Goal: Task Accomplishment & Management: Manage account settings

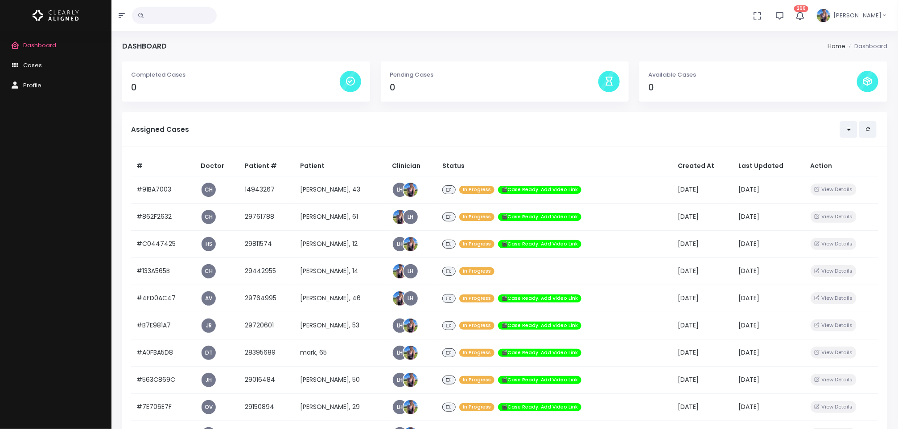
click at [0, 313] on div "Dashboard Cases Profile" at bounding box center [55, 230] width 111 height 398
click at [9, 295] on div "Dashboard Cases Profile" at bounding box center [55, 230] width 111 height 398
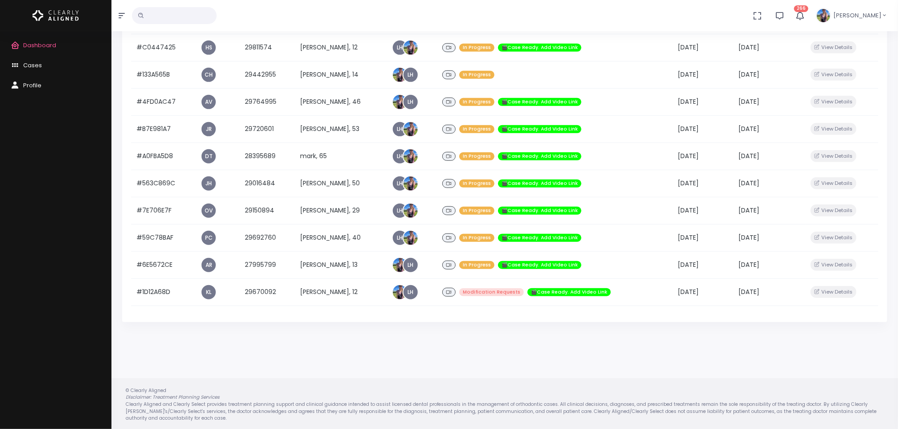
click at [9, 233] on div "Dashboard Cases Profile" at bounding box center [55, 230] width 111 height 398
click at [11, 224] on div "Dashboard Cases Profile" at bounding box center [55, 230] width 111 height 398
click at [11, 330] on div "Dashboard Cases Profile" at bounding box center [55, 230] width 111 height 398
click at [8, 308] on div "Dashboard Cases Profile" at bounding box center [55, 230] width 111 height 398
click at [8, 334] on div "Dashboard Cases Profile" at bounding box center [55, 230] width 111 height 398
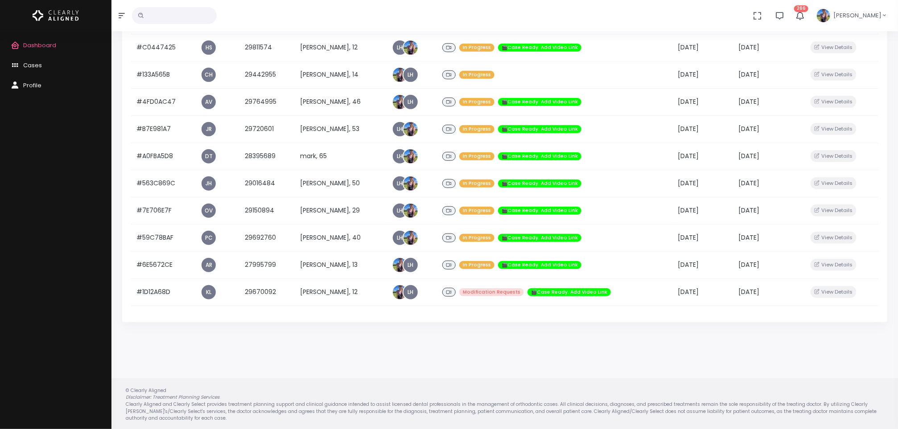
click at [8, 319] on div "Dashboard Cases Profile" at bounding box center [55, 230] width 111 height 398
click at [12, 309] on div "Dashboard Cases Profile" at bounding box center [55, 230] width 111 height 398
click at [19, 286] on div "Dashboard Cases Profile" at bounding box center [55, 230] width 111 height 398
click at [16, 288] on div "Dashboard Cases Profile" at bounding box center [55, 230] width 111 height 398
click at [8, 237] on div "Dashboard Cases Profile" at bounding box center [55, 230] width 111 height 398
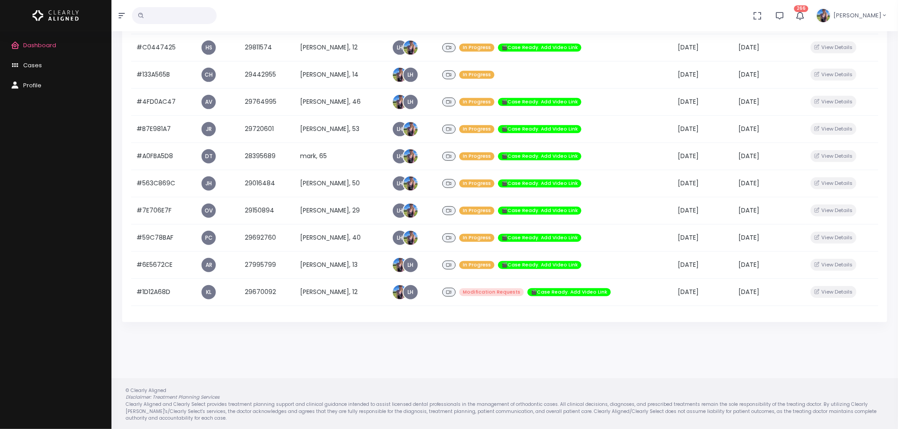
click at [12, 317] on div "Dashboard Cases Profile" at bounding box center [55, 230] width 111 height 398
click at [33, 62] on span "Cases" at bounding box center [32, 65] width 19 height 8
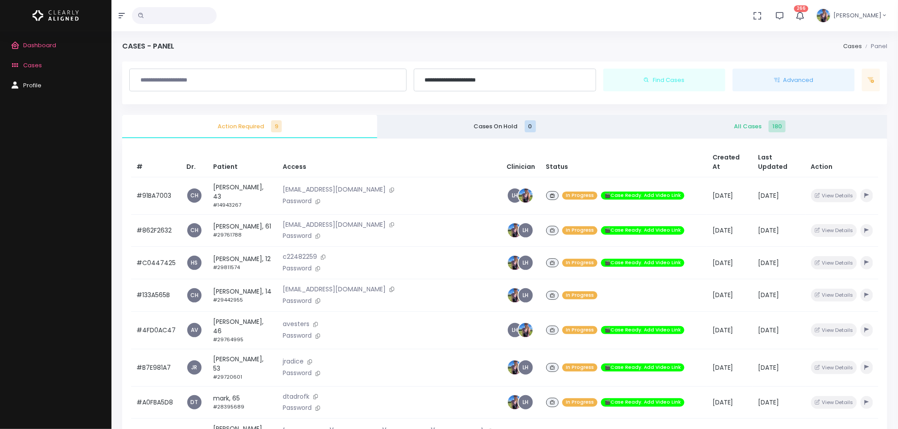
click at [756, 128] on span "All Cases 180" at bounding box center [759, 126] width 241 height 9
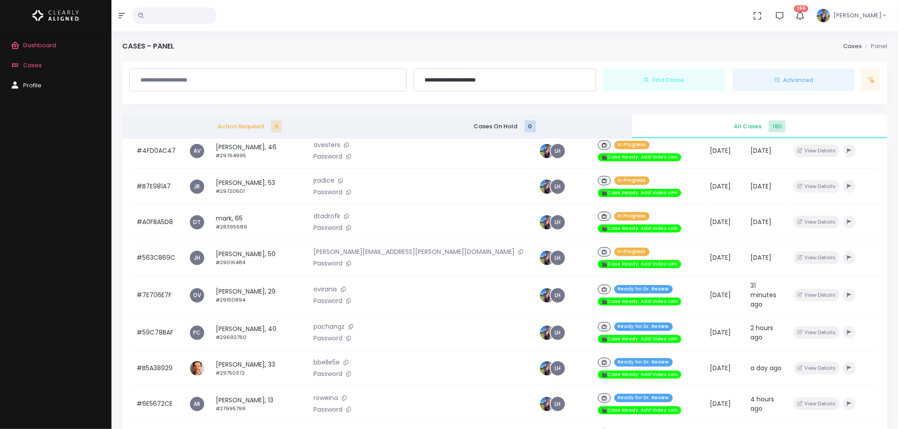
scroll to position [186, 0]
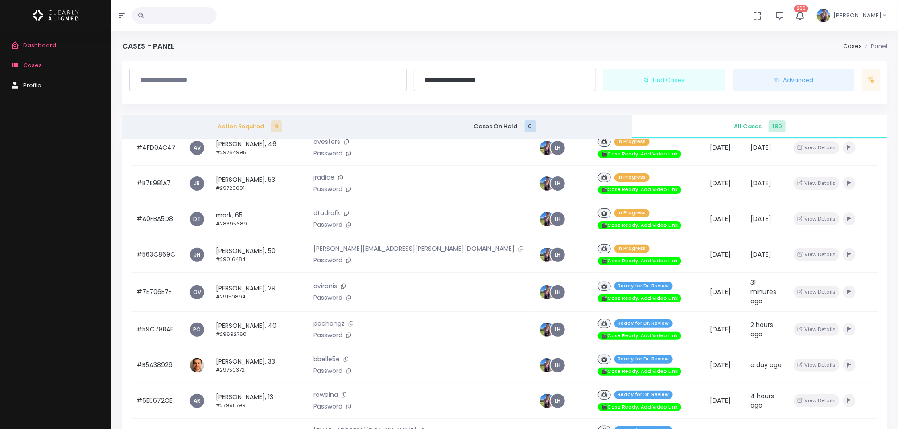
click at [248, 273] on td "[PERSON_NAME], 29 #29150894" at bounding box center [259, 292] width 98 height 39
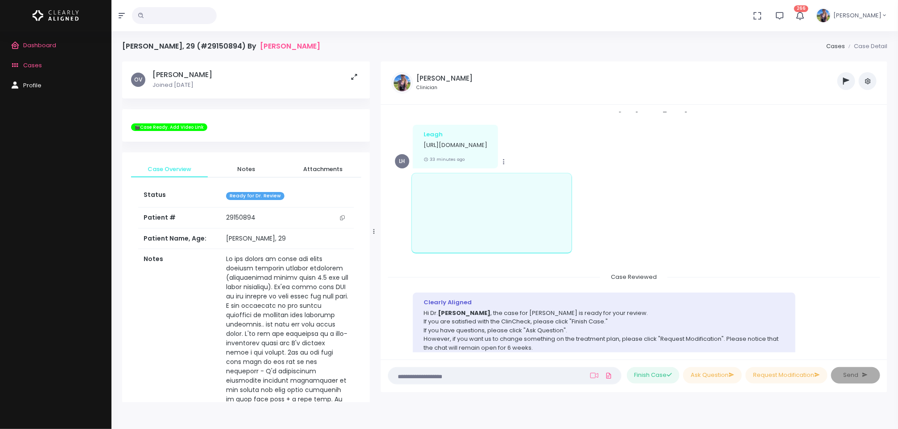
scroll to position [130, 0]
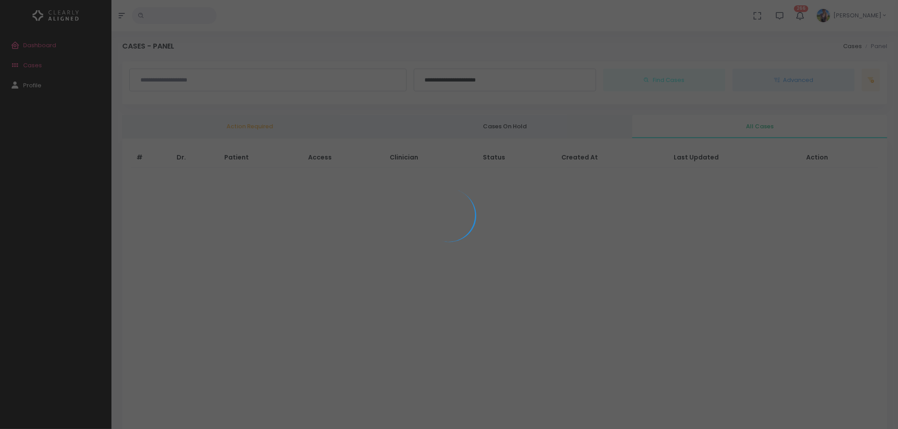
drag, startPoint x: 675, startPoint y: 164, endPoint x: 495, endPoint y: 337, distance: 249.8
click at [495, 337] on div at bounding box center [449, 214] width 898 height 429
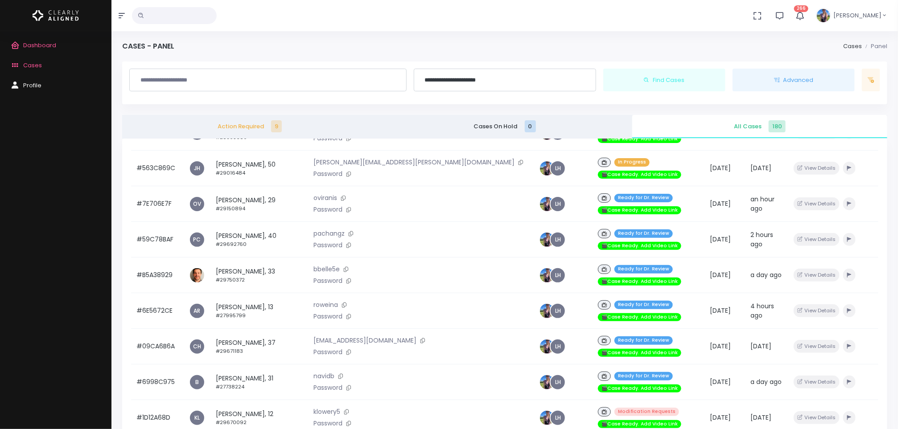
scroll to position [273, 0]
click at [257, 222] on td "[PERSON_NAME], 40 #29692760" at bounding box center [259, 240] width 98 height 36
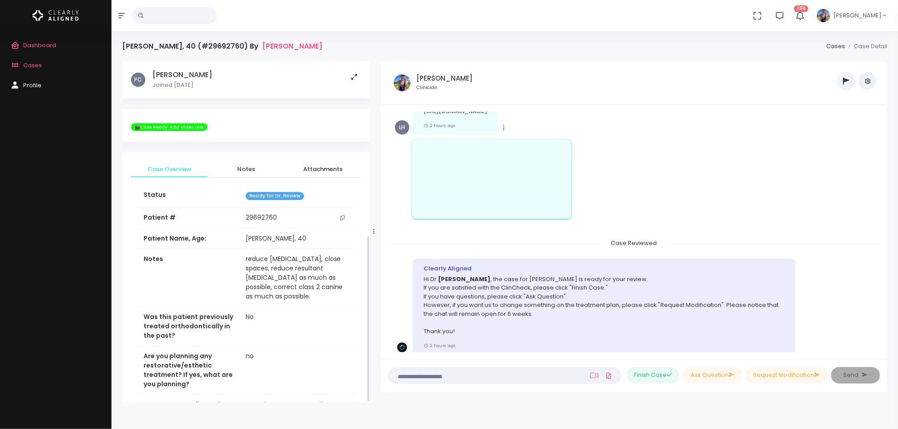
scroll to position [356, 0]
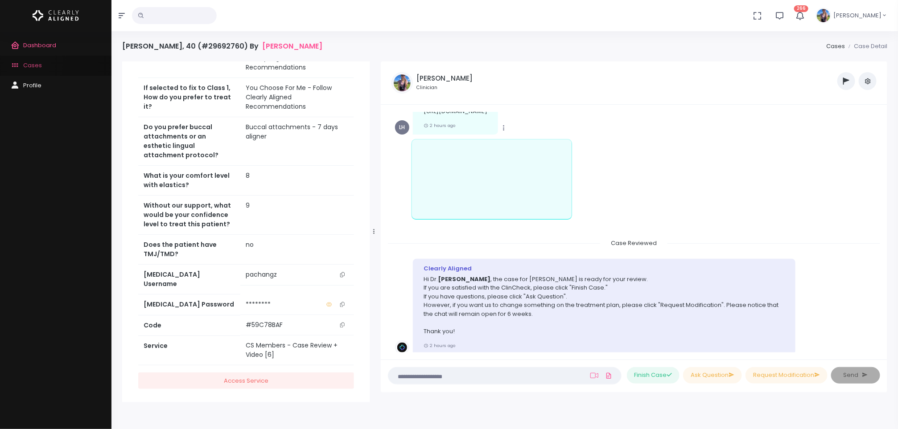
click at [28, 60] on link "Cases" at bounding box center [55, 66] width 111 height 20
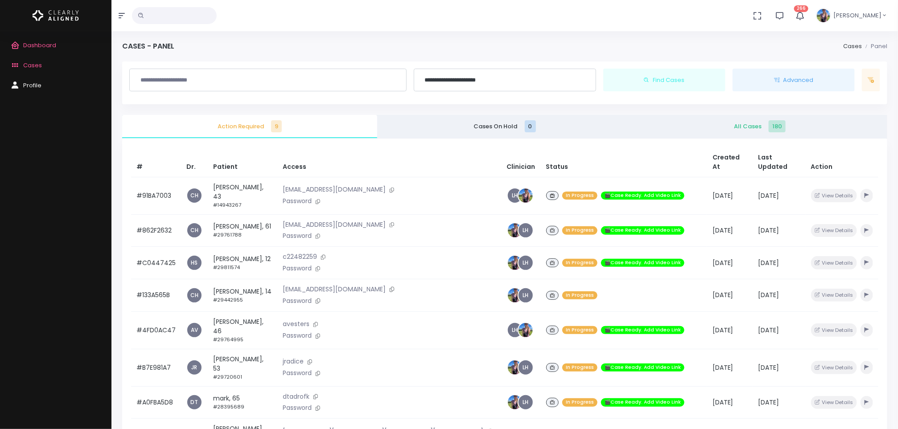
click at [751, 117] on link "All Cases 180" at bounding box center [759, 126] width 255 height 23
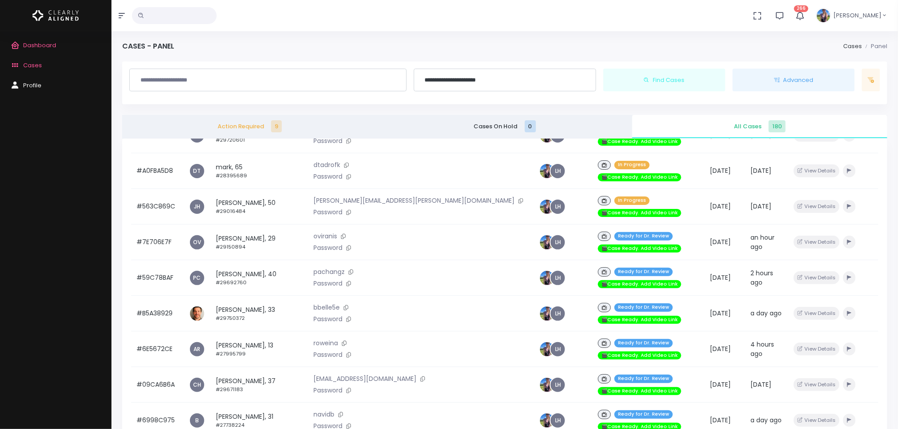
scroll to position [236, 0]
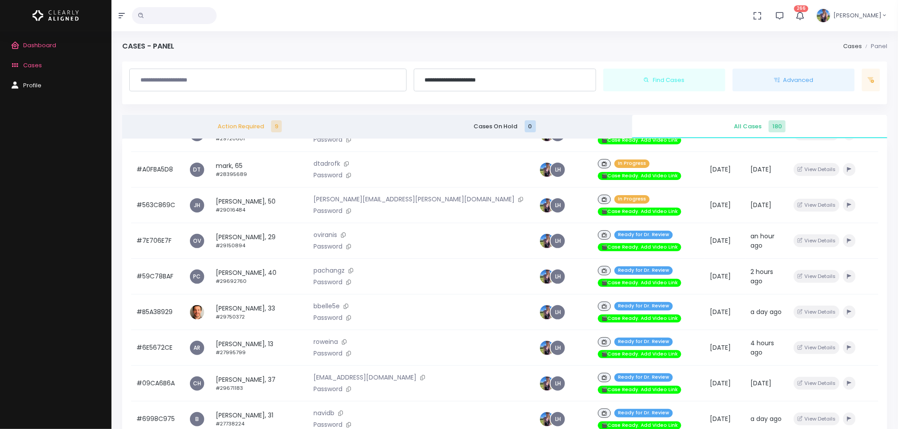
click at [262, 295] on td "[PERSON_NAME], 33 #29750372" at bounding box center [259, 313] width 98 height 36
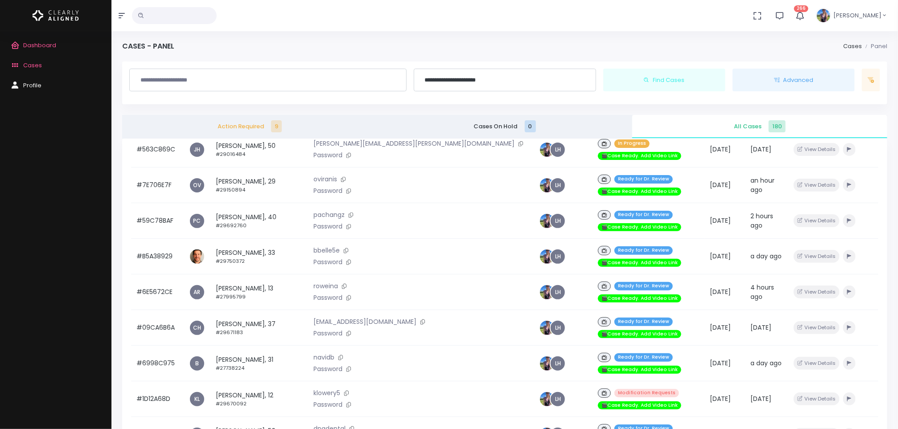
scroll to position [292, 0]
click at [349, 281] on p "roweina" at bounding box center [421, 286] width 215 height 10
click at [237, 274] on td "[PERSON_NAME], 13 #27995799" at bounding box center [259, 292] width 98 height 36
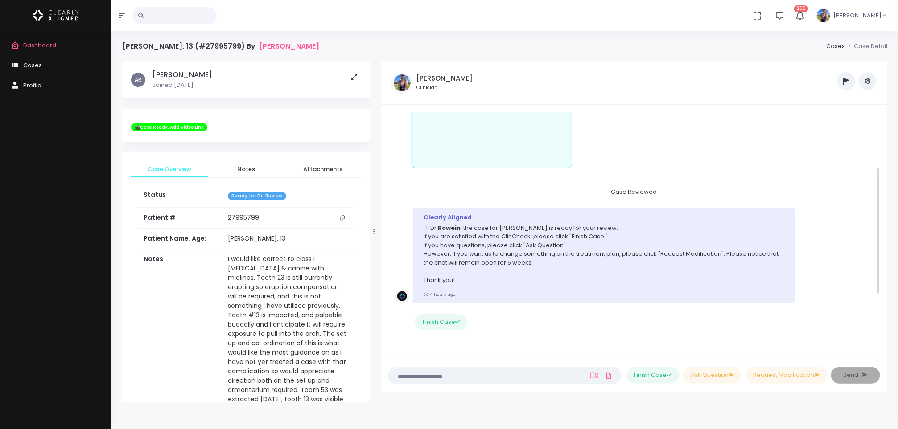
scroll to position [94, 0]
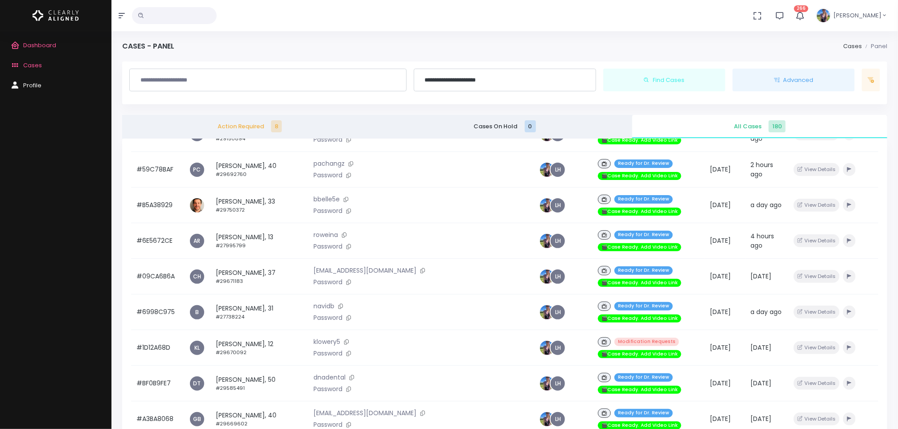
scroll to position [344, 0]
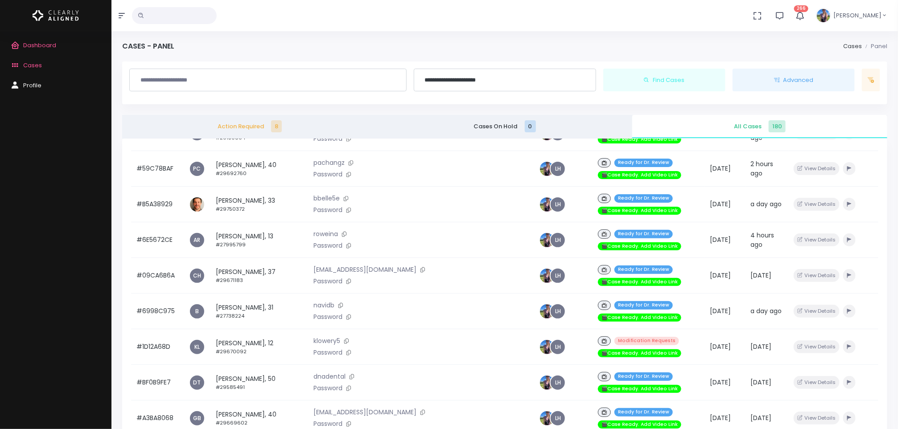
click at [248, 294] on td "[PERSON_NAME], 31 #27738224" at bounding box center [259, 312] width 98 height 36
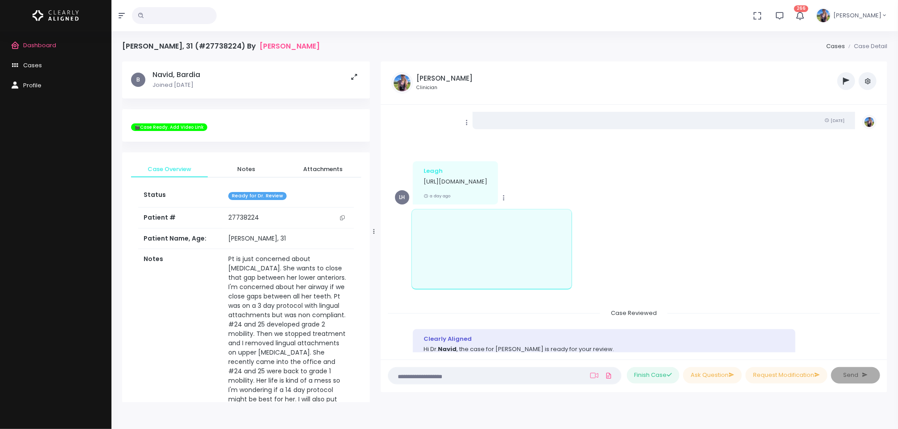
scroll to position [870, 0]
